Goal: Information Seeking & Learning: Learn about a topic

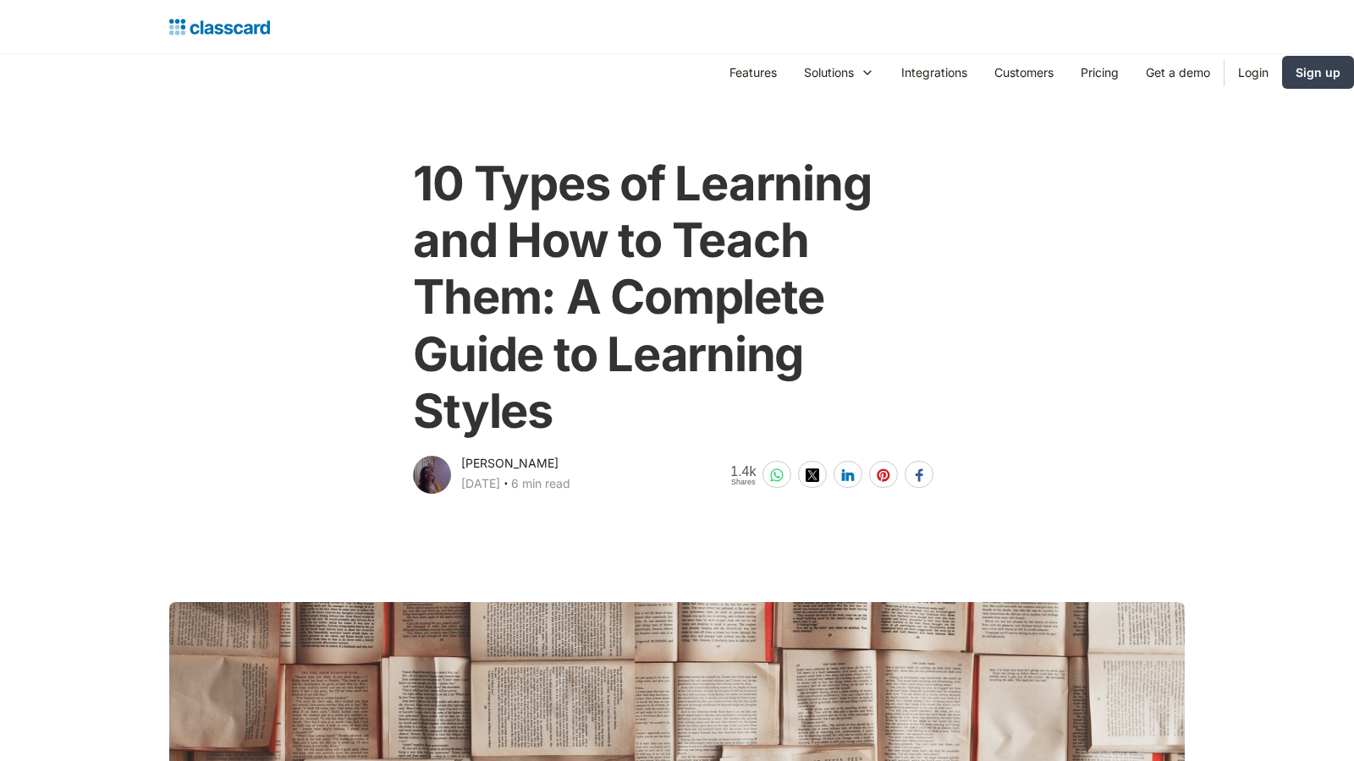
scroll to position [726, 0]
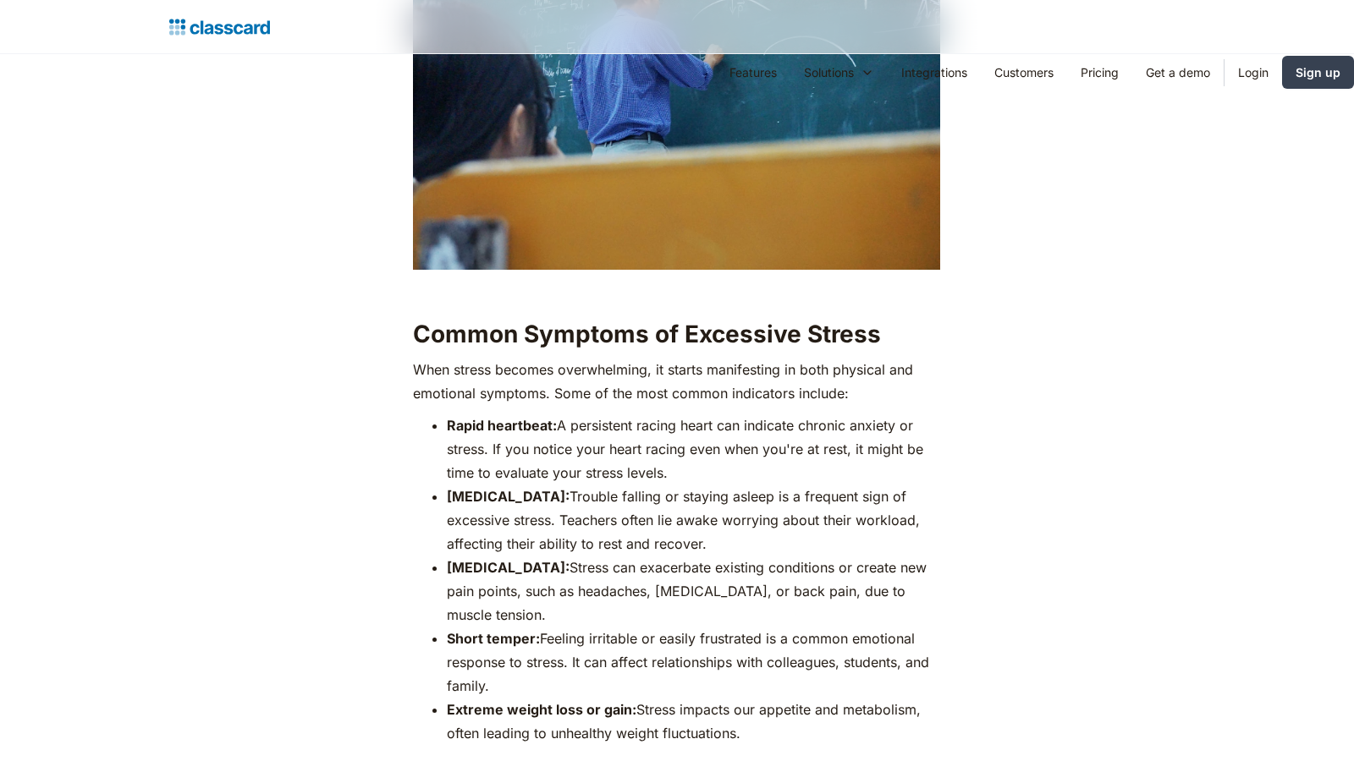
scroll to position [2070, 0]
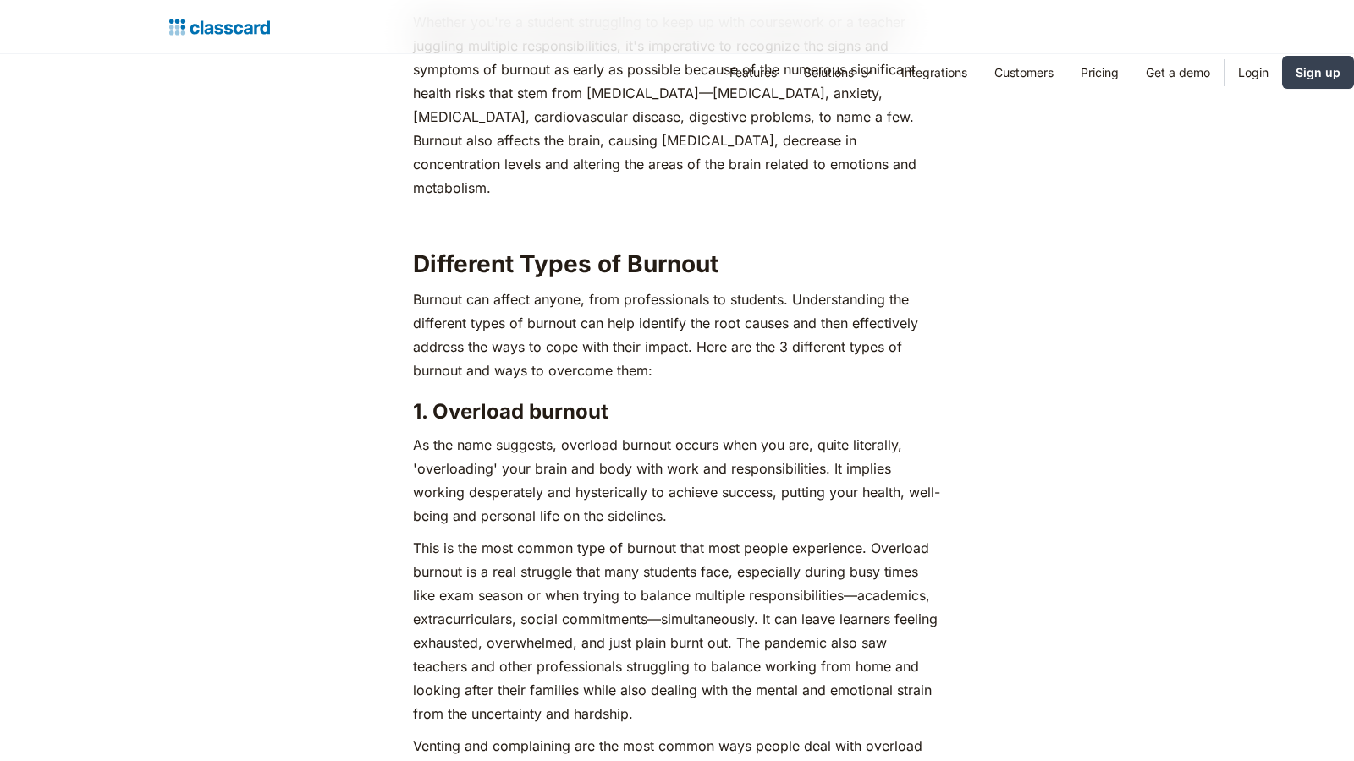
scroll to position [2741, 0]
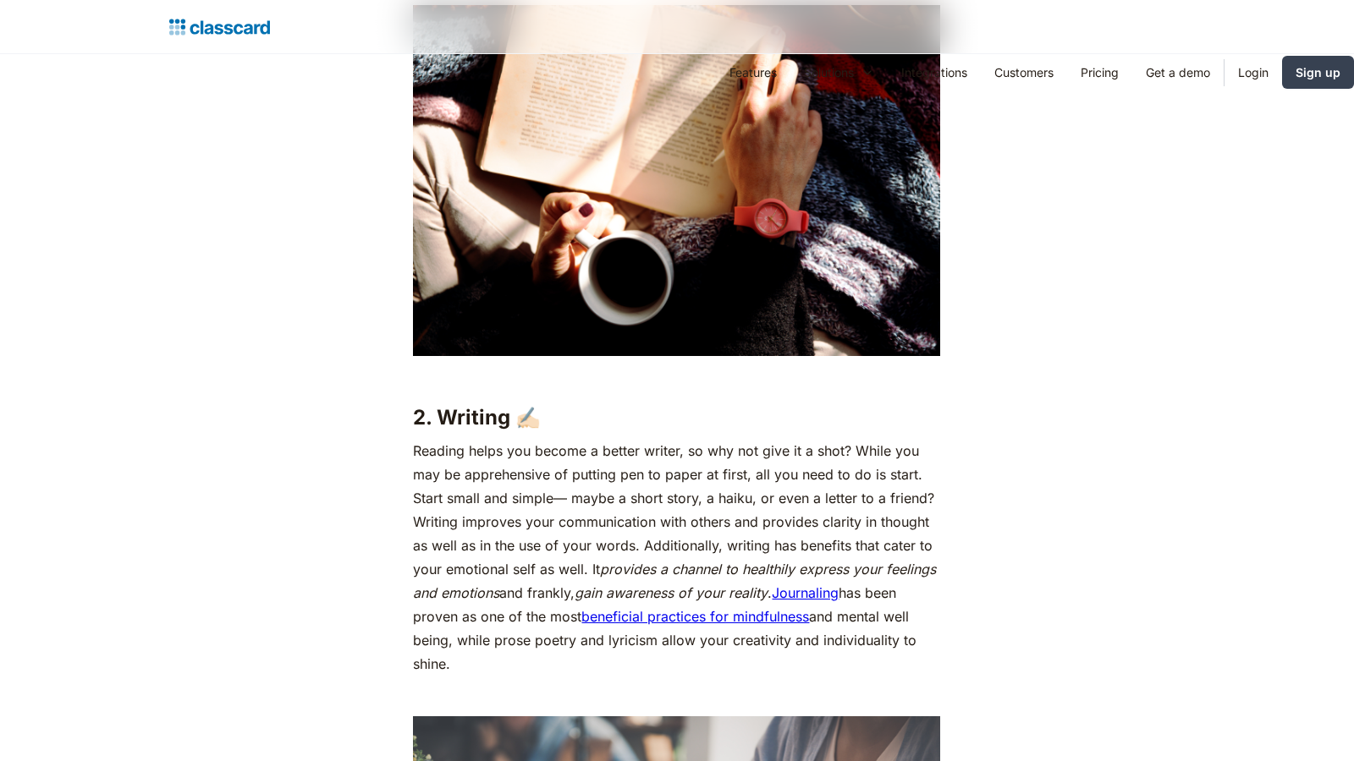
scroll to position [2741, 0]
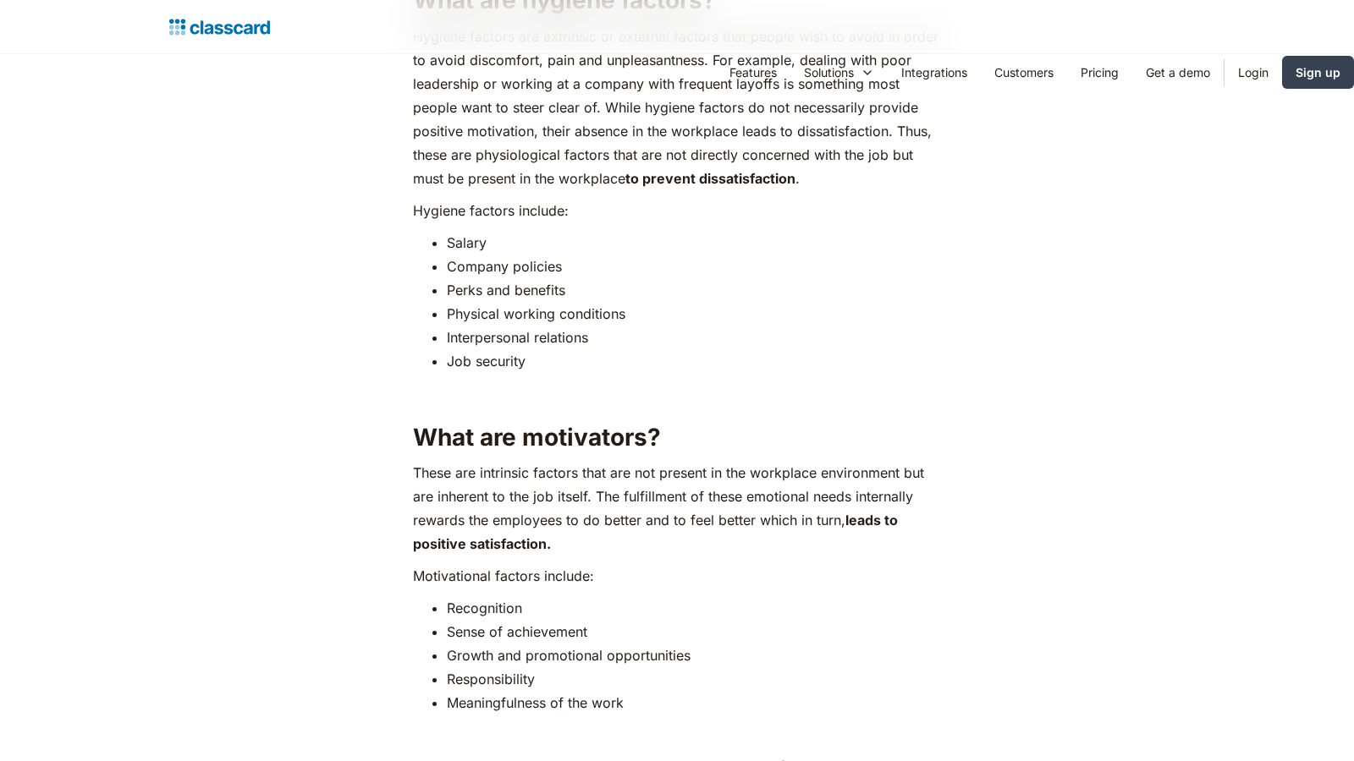
scroll to position [3465, 0]
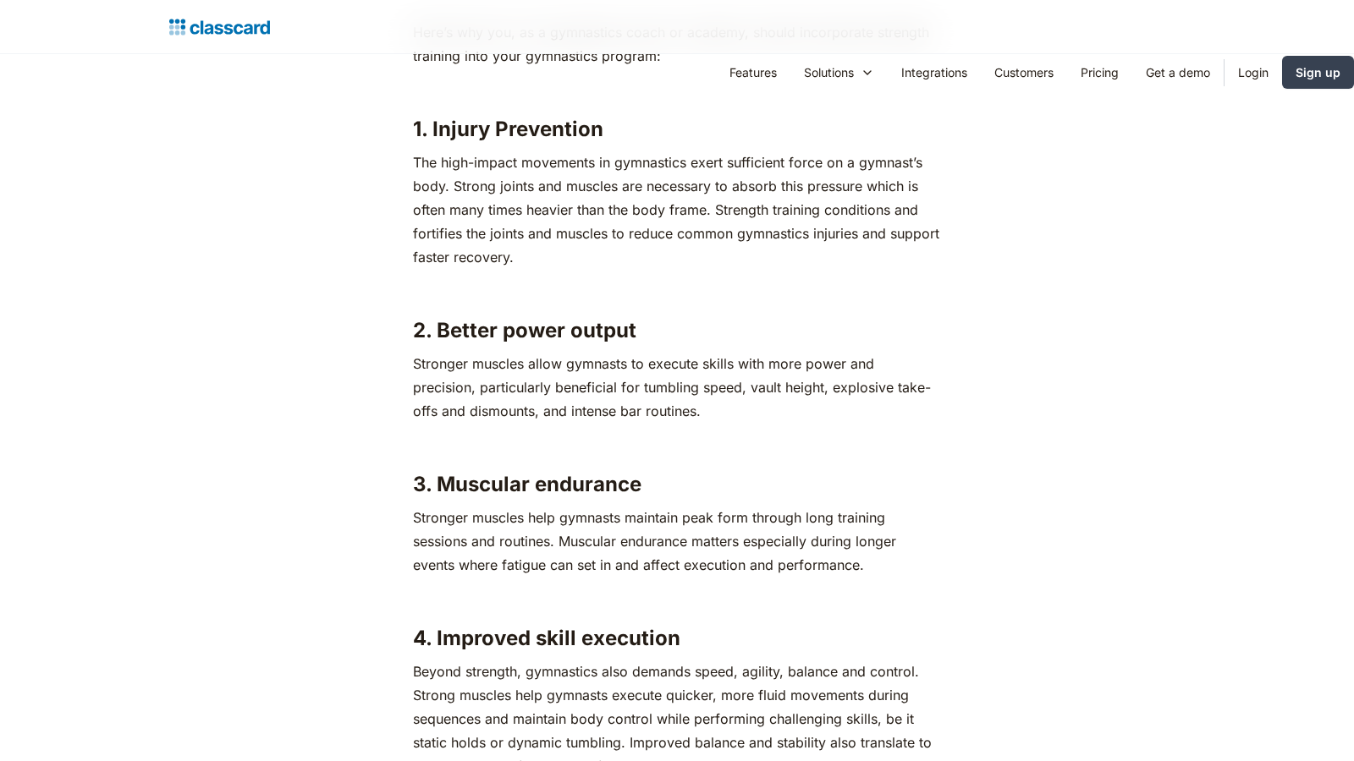
scroll to position [3465, 0]
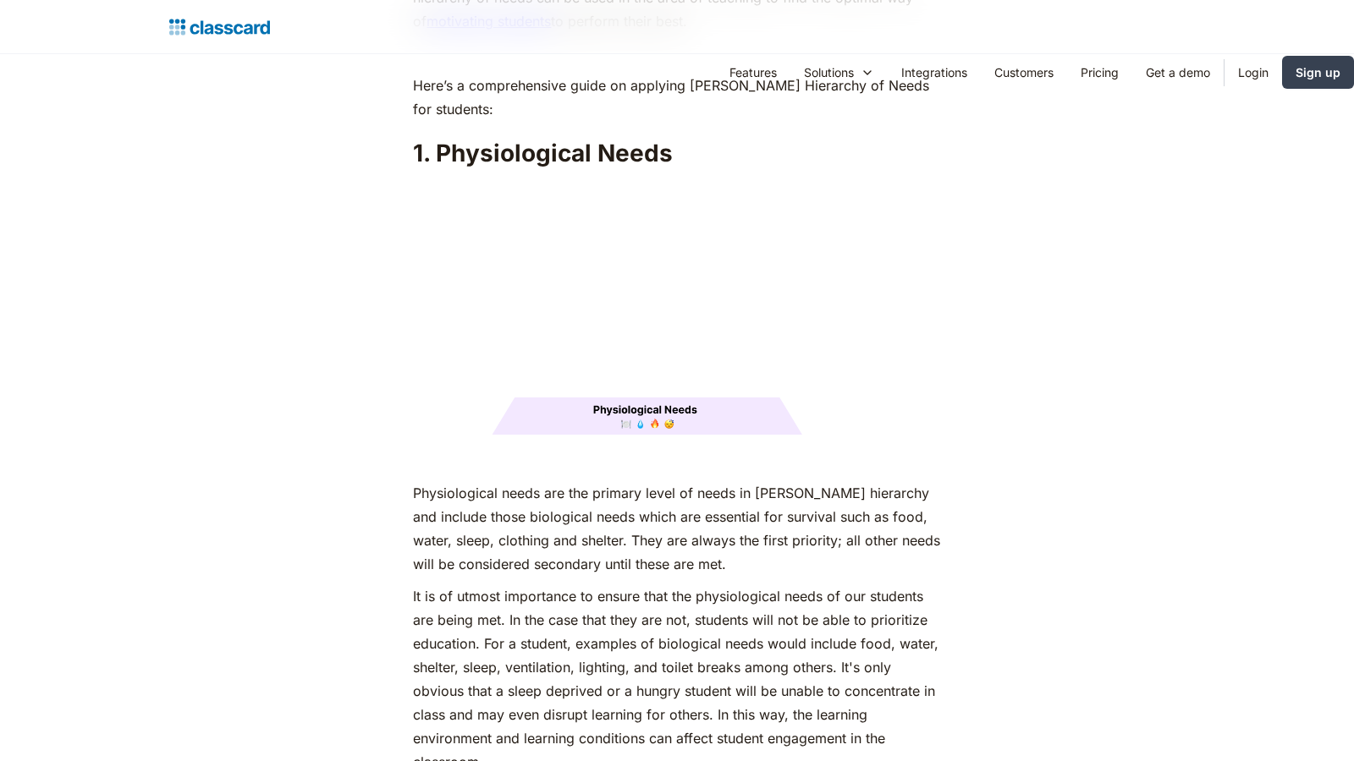
scroll to position [2741, 0]
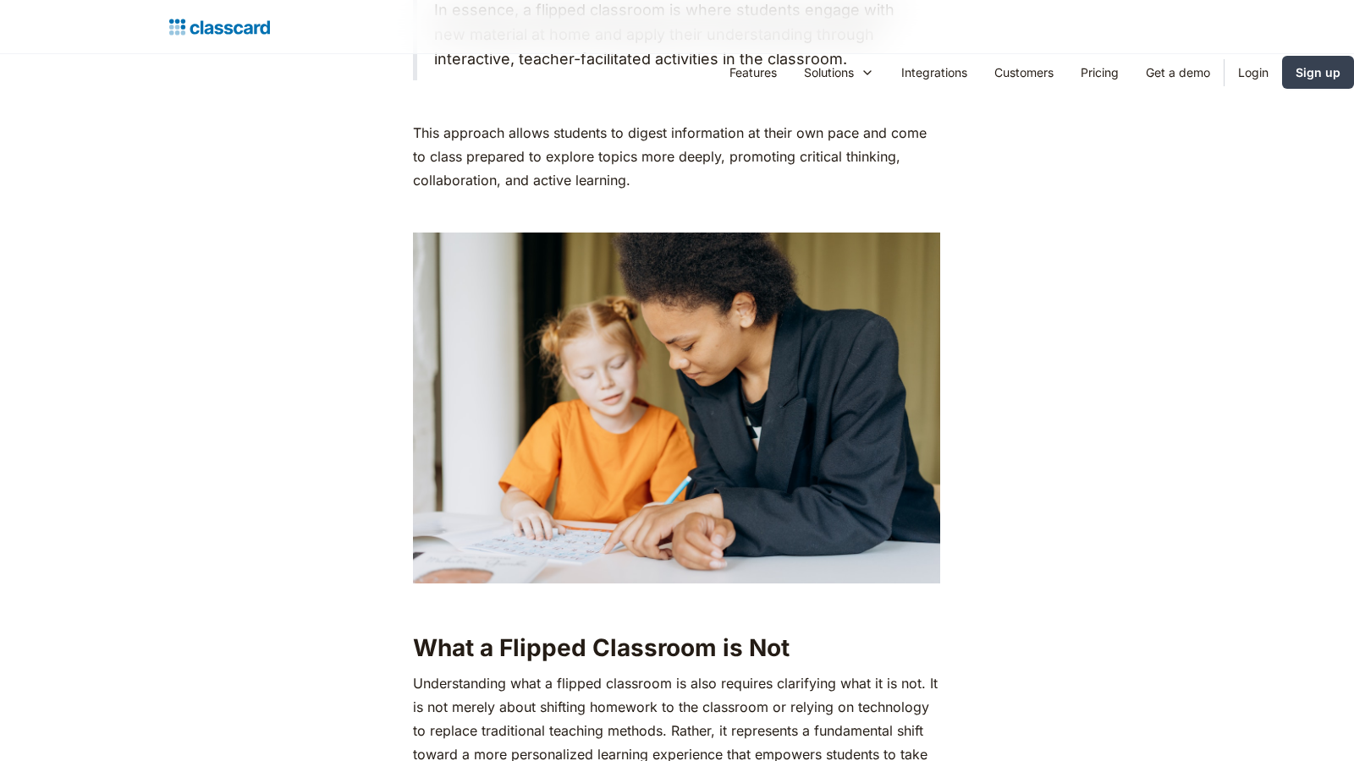
scroll to position [2741, 0]
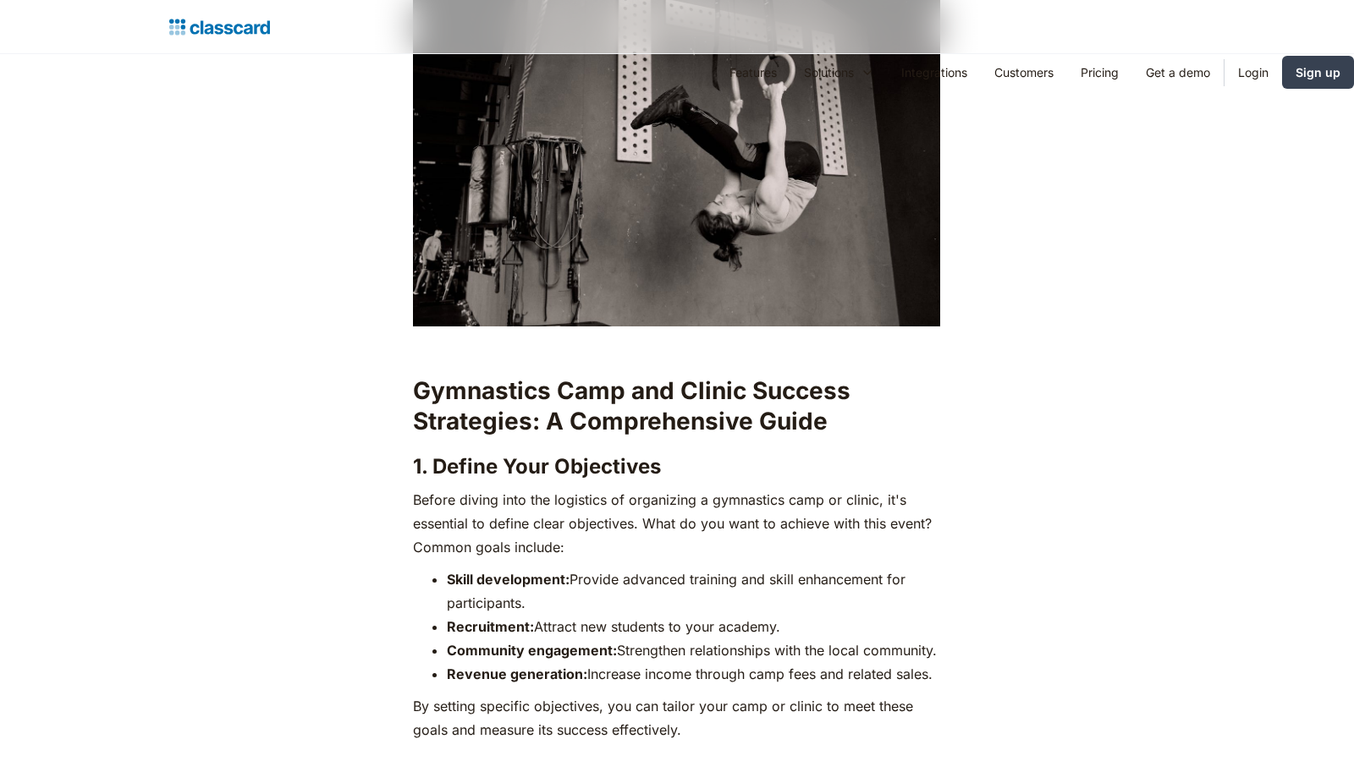
scroll to position [2070, 0]
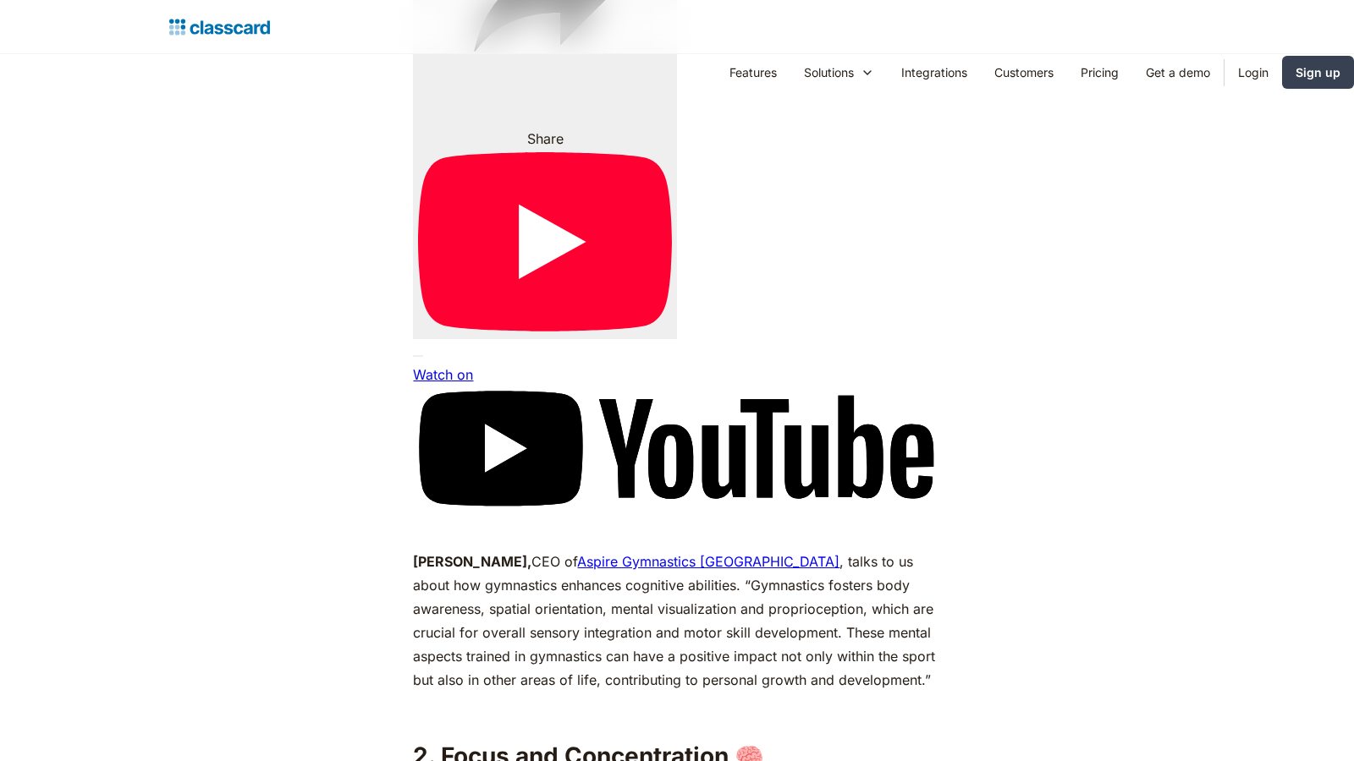
scroll to position [3465, 0]
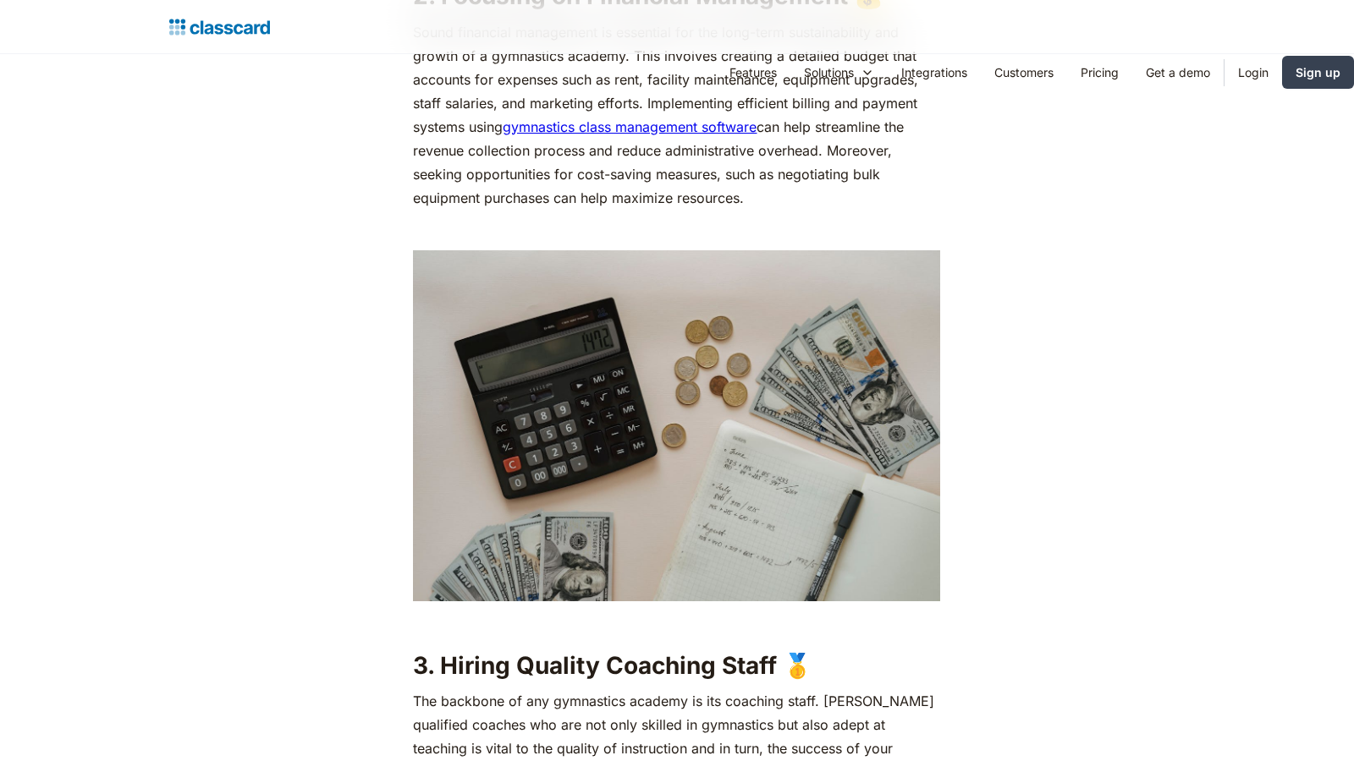
scroll to position [2741, 0]
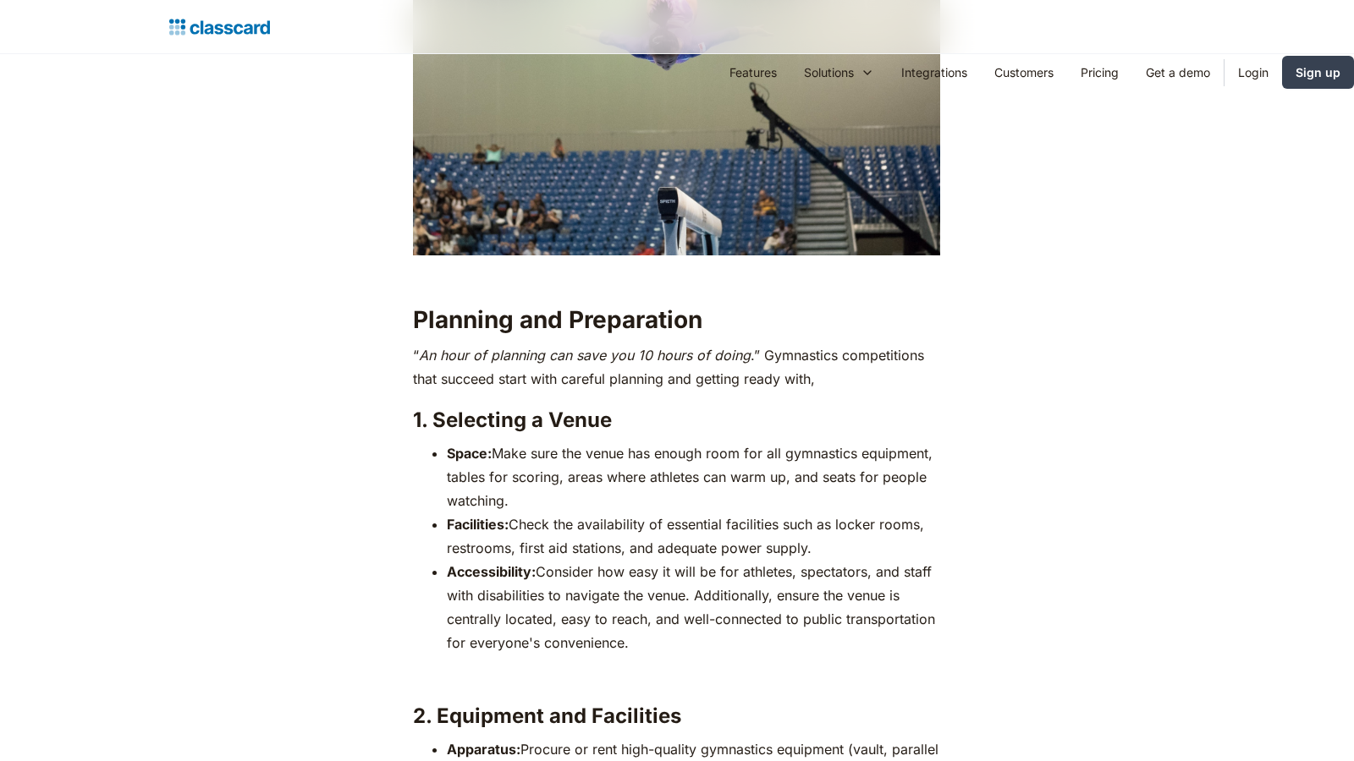
scroll to position [2070, 0]
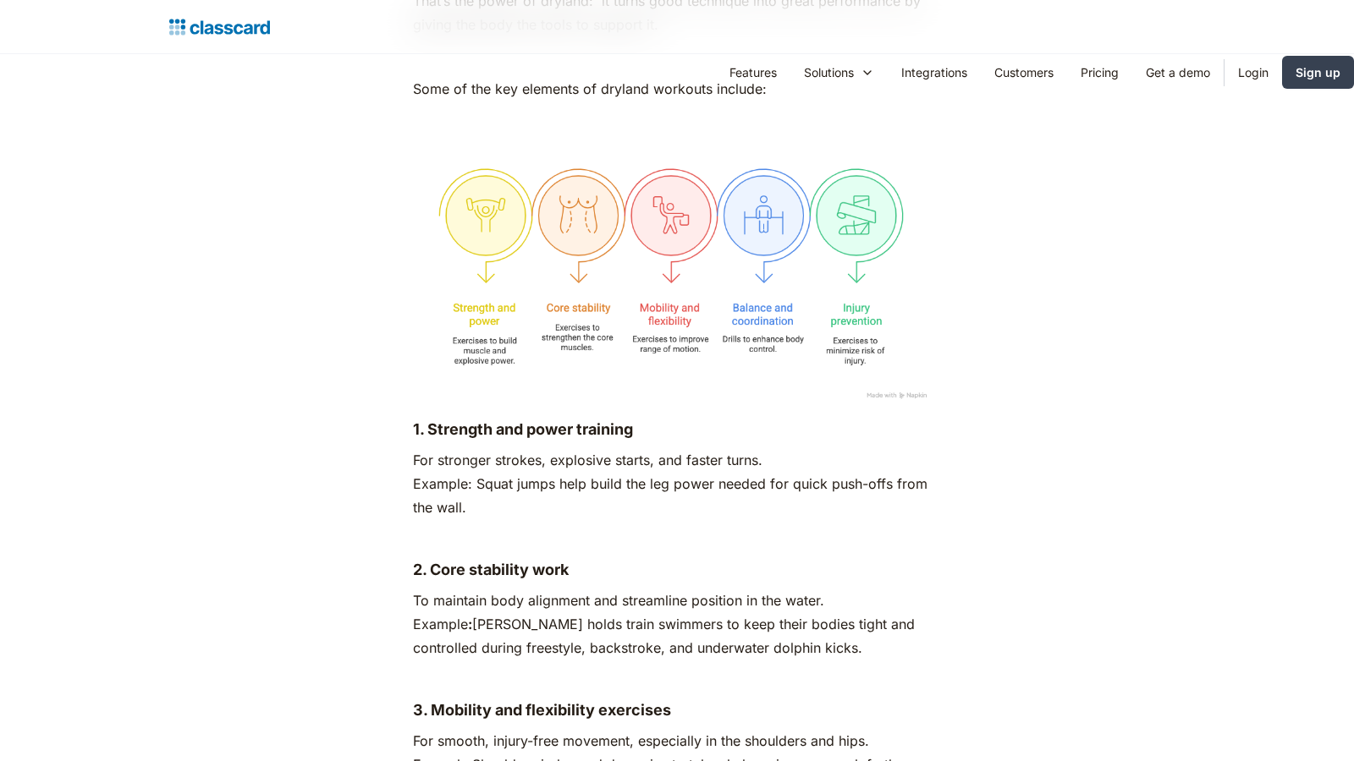
scroll to position [2741, 0]
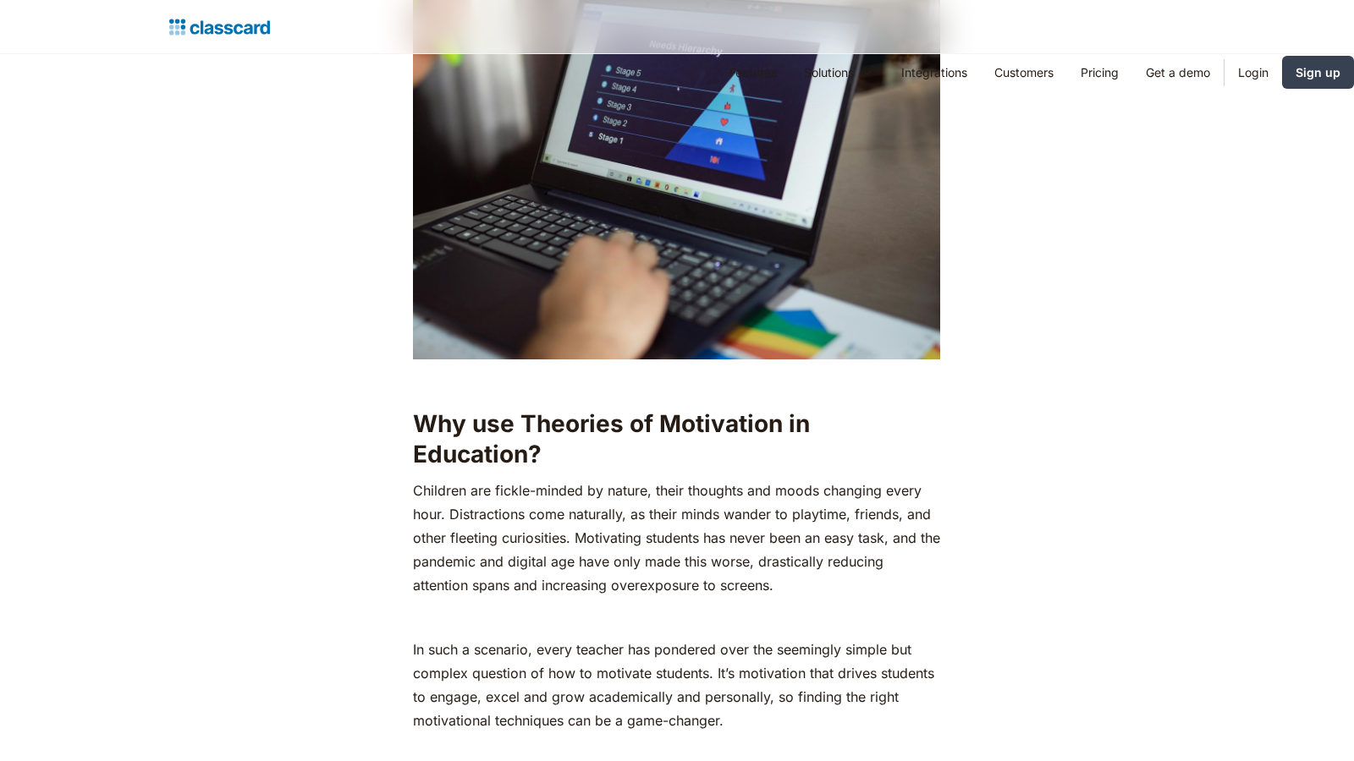
scroll to position [2741, 0]
